Goal: Task Accomplishment & Management: Use online tool/utility

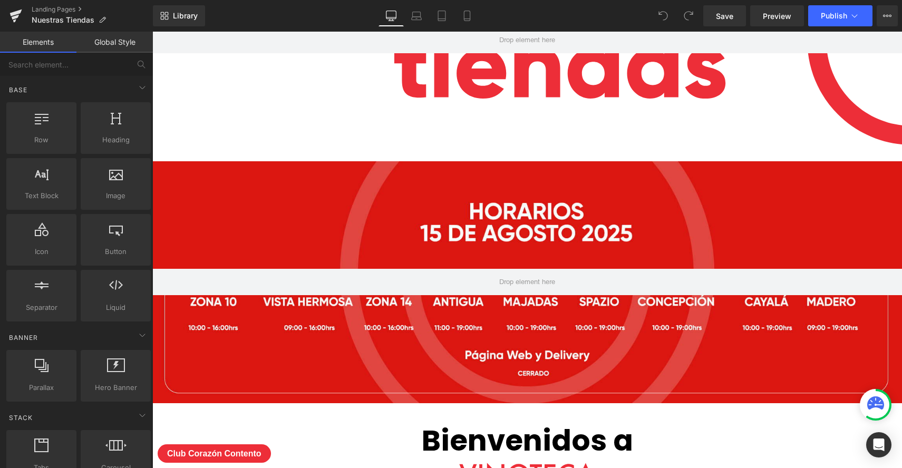
scroll to position [173, 0]
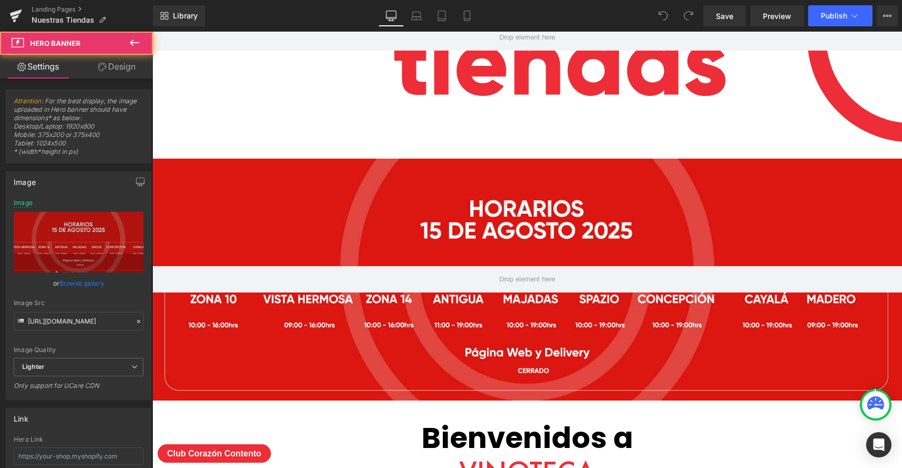
click at [636, 221] on div at bounding box center [527, 280] width 750 height 242
drag, startPoint x: 597, startPoint y: 162, endPoint x: 588, endPoint y: 163, distance: 8.5
click at [597, 162] on div at bounding box center [527, 280] width 750 height 242
click at [560, 164] on icon at bounding box center [559, 166] width 7 height 8
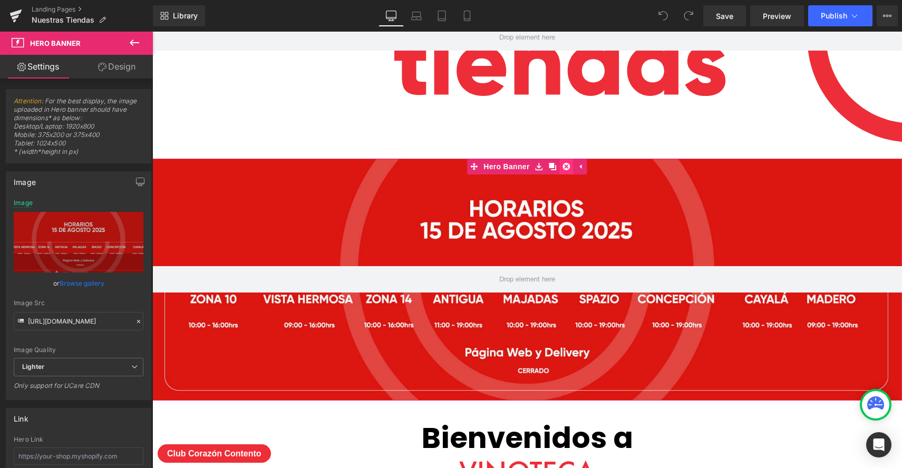
click at [567, 167] on icon at bounding box center [566, 166] width 7 height 7
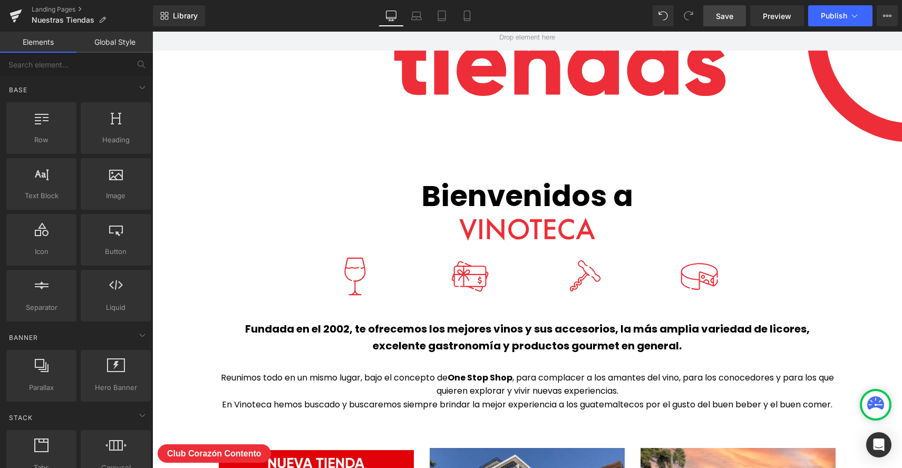
click at [720, 16] on span "Save" at bounding box center [724, 16] width 17 height 11
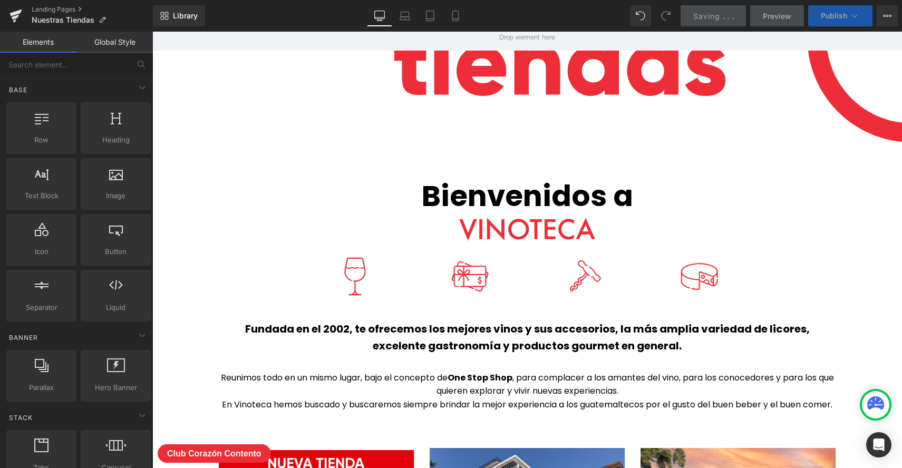
click at [849, 18] on icon at bounding box center [854, 16] width 11 height 11
click at [451, 17] on icon at bounding box center [455, 16] width 11 height 11
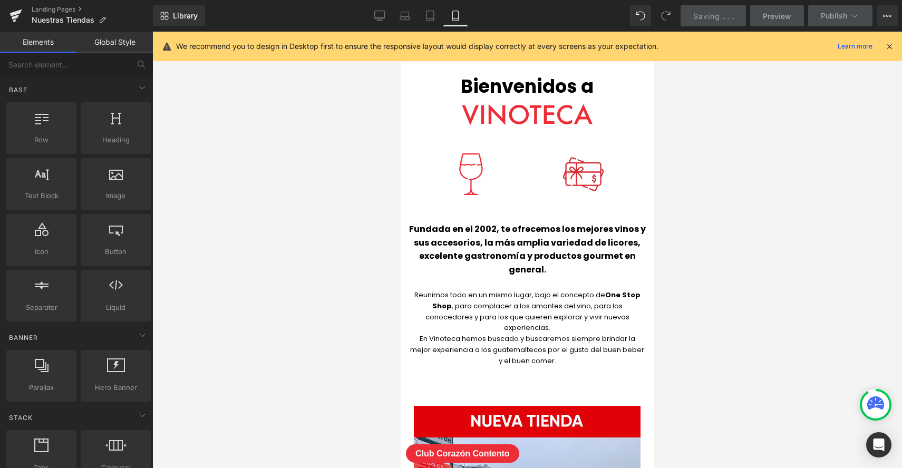
scroll to position [0, 0]
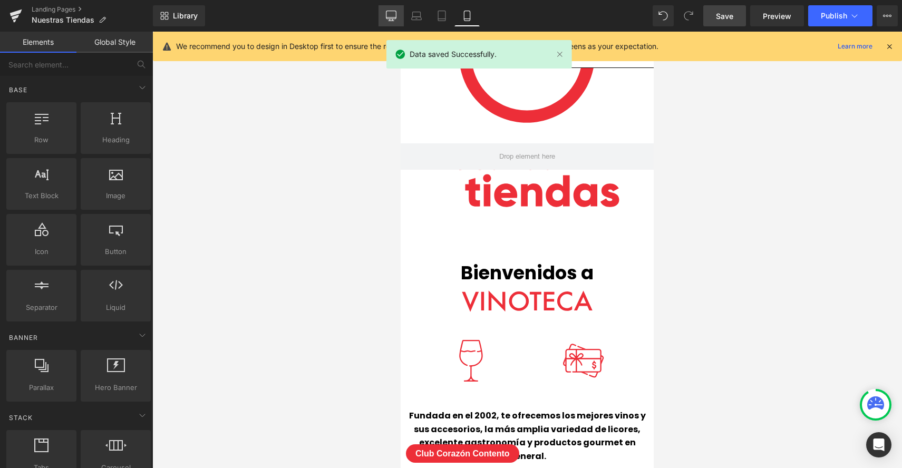
click at [389, 12] on icon at bounding box center [391, 16] width 11 height 11
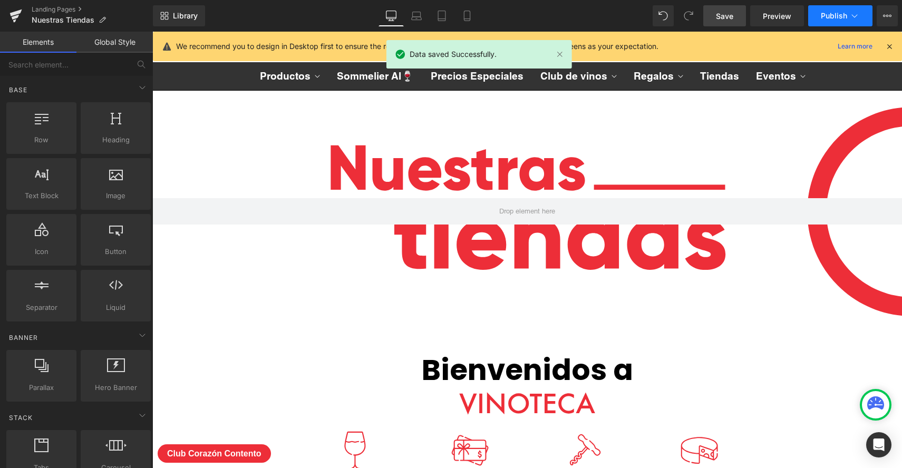
click at [861, 14] on button "Publish" at bounding box center [840, 15] width 64 height 21
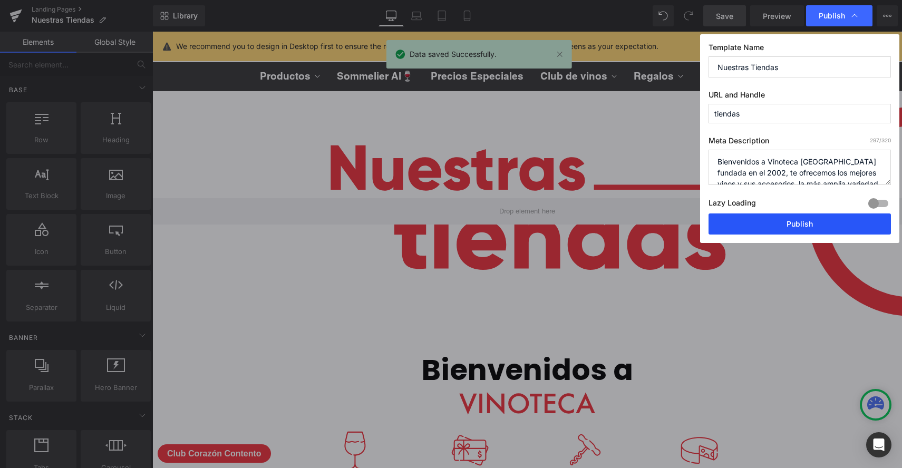
click at [810, 224] on button "Publish" at bounding box center [800, 224] width 182 height 21
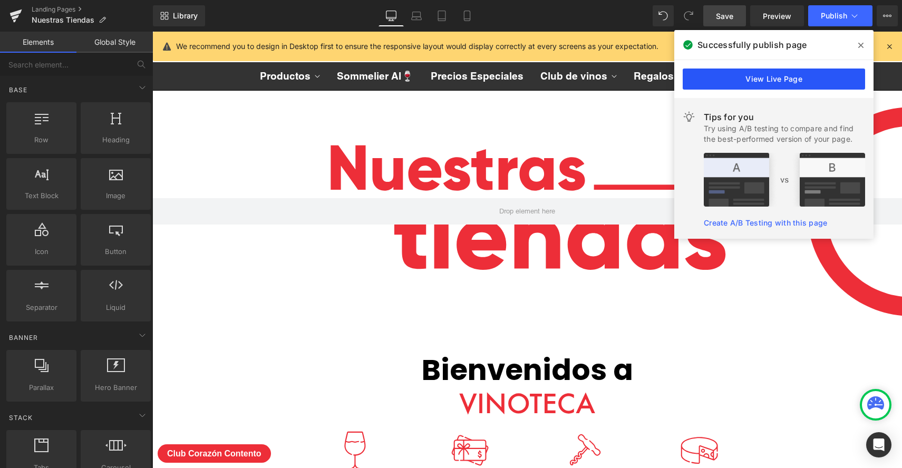
click at [804, 80] on link "View Live Page" at bounding box center [774, 79] width 182 height 21
